Goal: Information Seeking & Learning: Learn about a topic

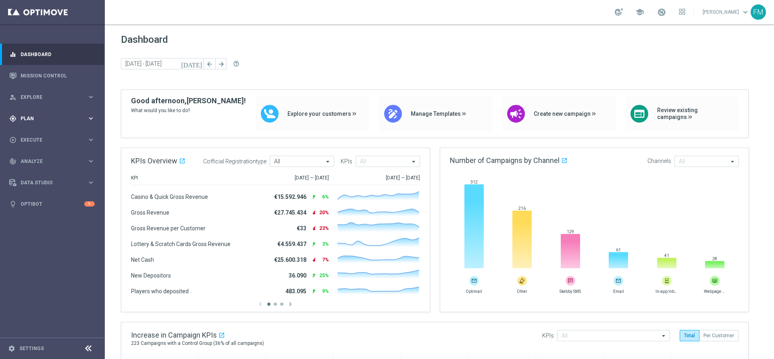
click at [35, 118] on span "Plan" at bounding box center [54, 118] width 67 height 5
click at [48, 100] on div "person_search Explore" at bounding box center [48, 97] width 78 height 7
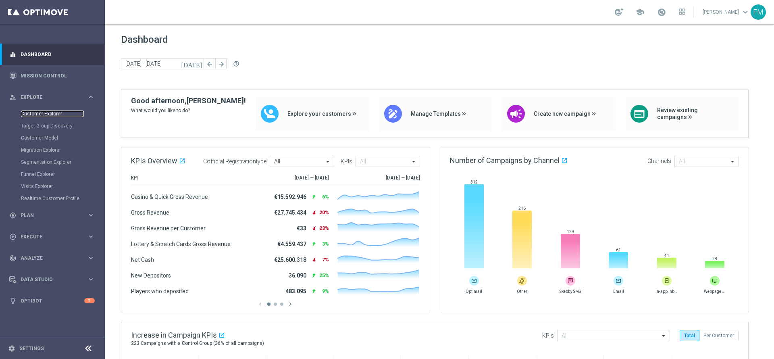
click at [37, 116] on link "Customer Explorer" at bounding box center [52, 113] width 63 height 6
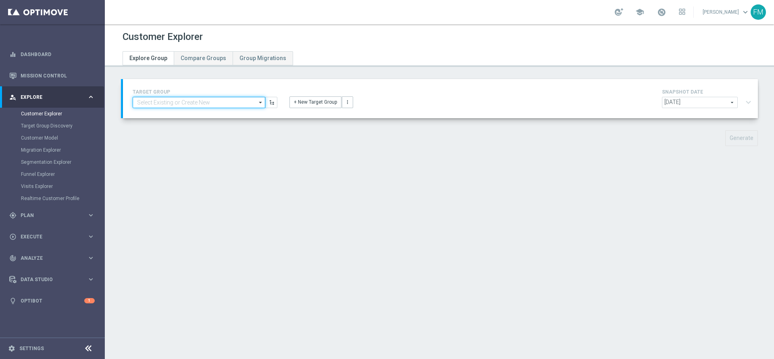
click at [183, 106] on input at bounding box center [199, 102] width 133 height 11
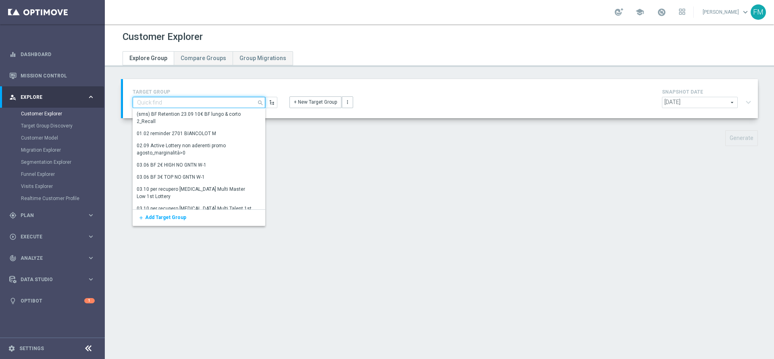
click at [183, 106] on input at bounding box center [199, 102] width 133 height 11
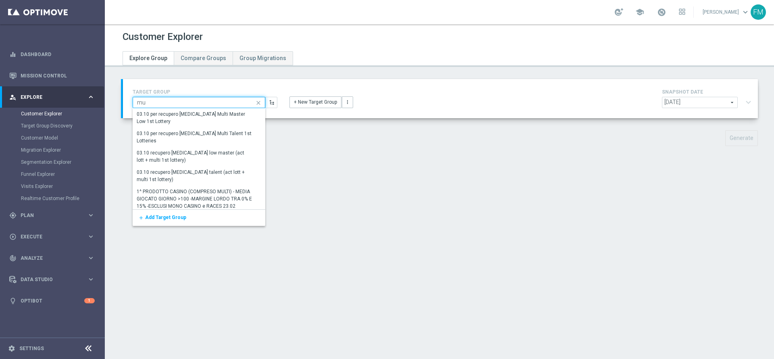
type input "m"
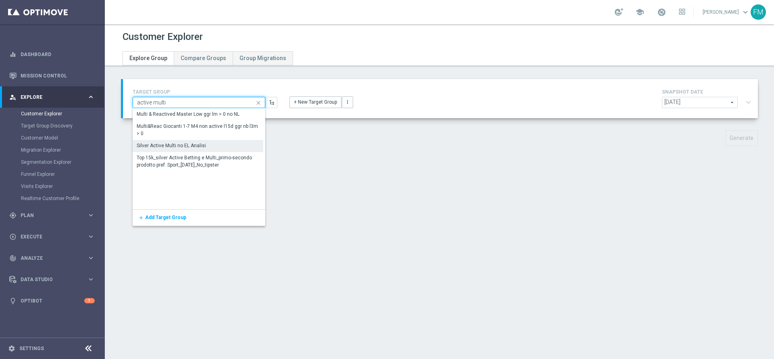
type input "active multi"
click at [193, 145] on div "Silver Active Multi no EL Analisi" at bounding box center [171, 145] width 69 height 7
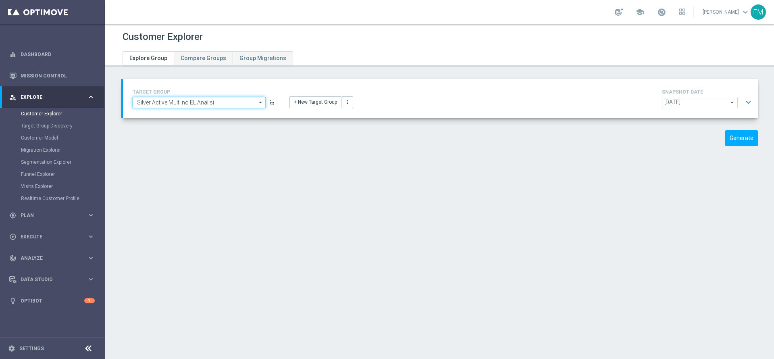
click at [199, 100] on input "Silver Active Multi no EL Analisi" at bounding box center [199, 102] width 133 height 11
click at [199, 100] on input at bounding box center [199, 102] width 133 height 11
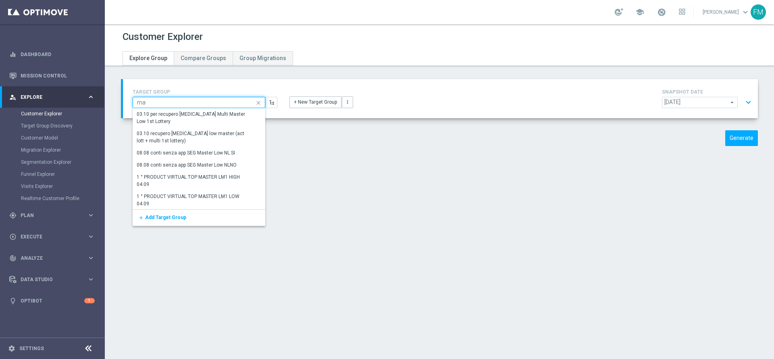
type input "m"
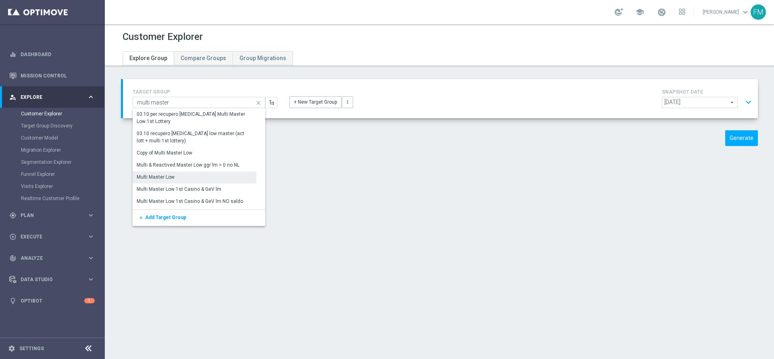
click at [208, 173] on div "Multi Master Low" at bounding box center [195, 176] width 124 height 11
type input "Multi Master Low"
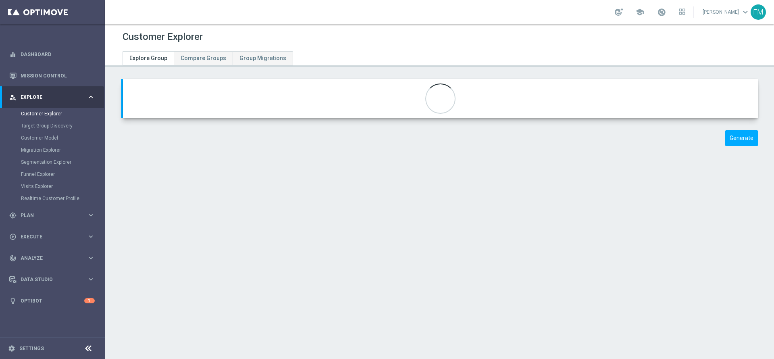
type input "Multi Master Low"
click at [684, 97] on span "[DATE]" at bounding box center [699, 102] width 75 height 10
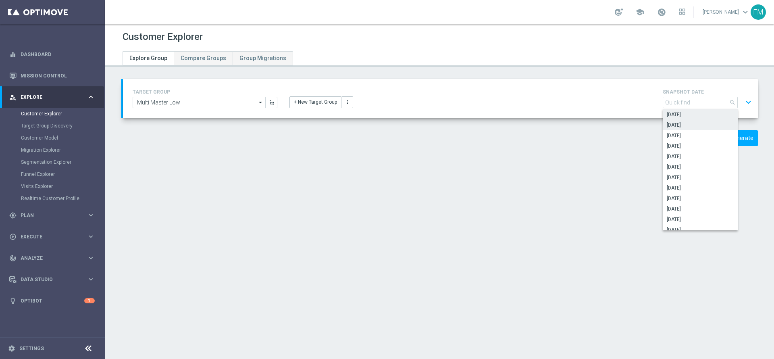
click at [695, 124] on span "[DATE]" at bounding box center [700, 125] width 67 height 6
type input "[DATE]"
